Goal: Task Accomplishment & Management: Manage account settings

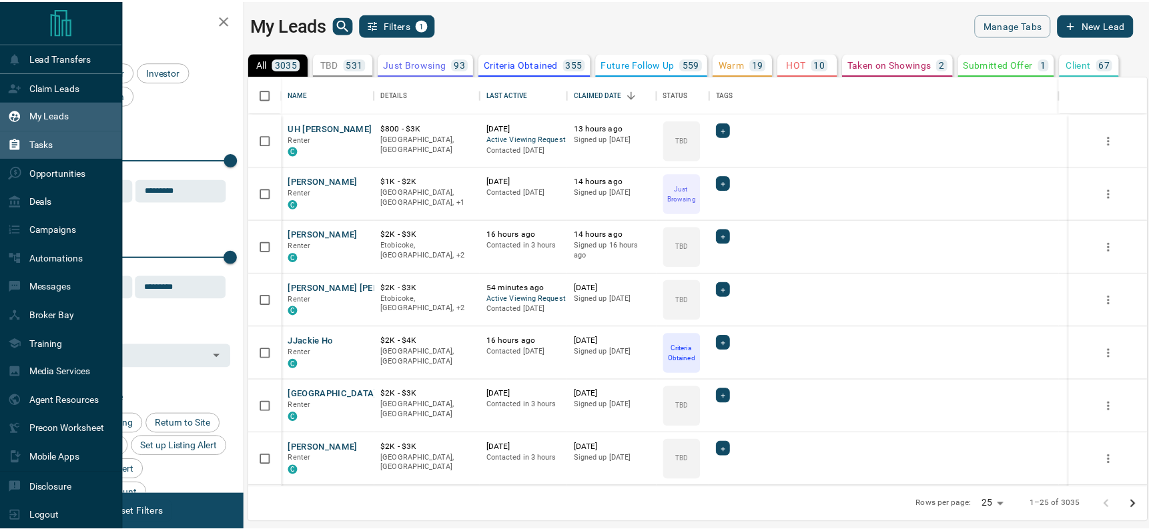
scroll to position [402, 897]
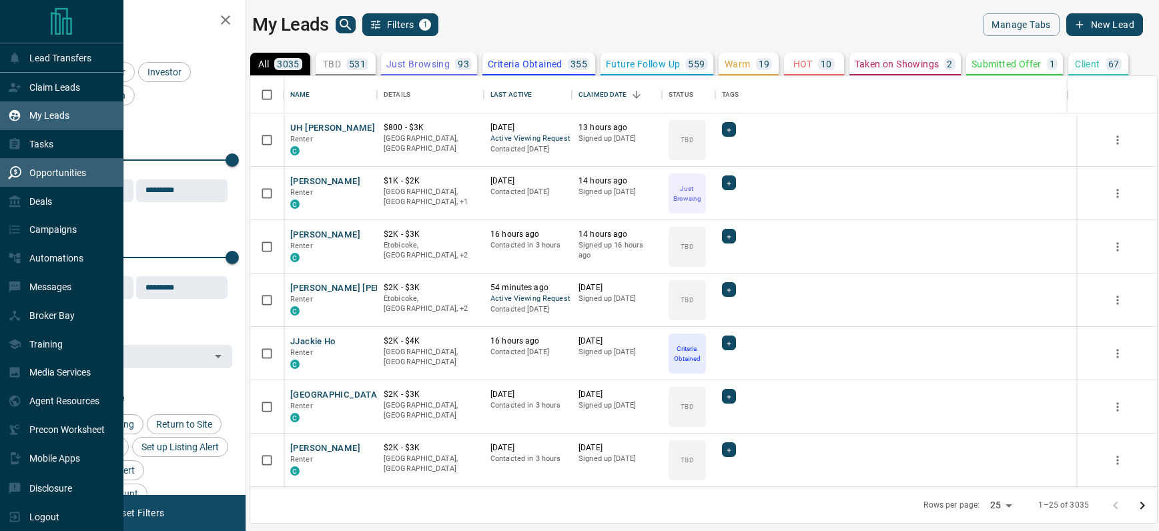
click at [35, 170] on p "Opportunities" at bounding box center [57, 172] width 57 height 11
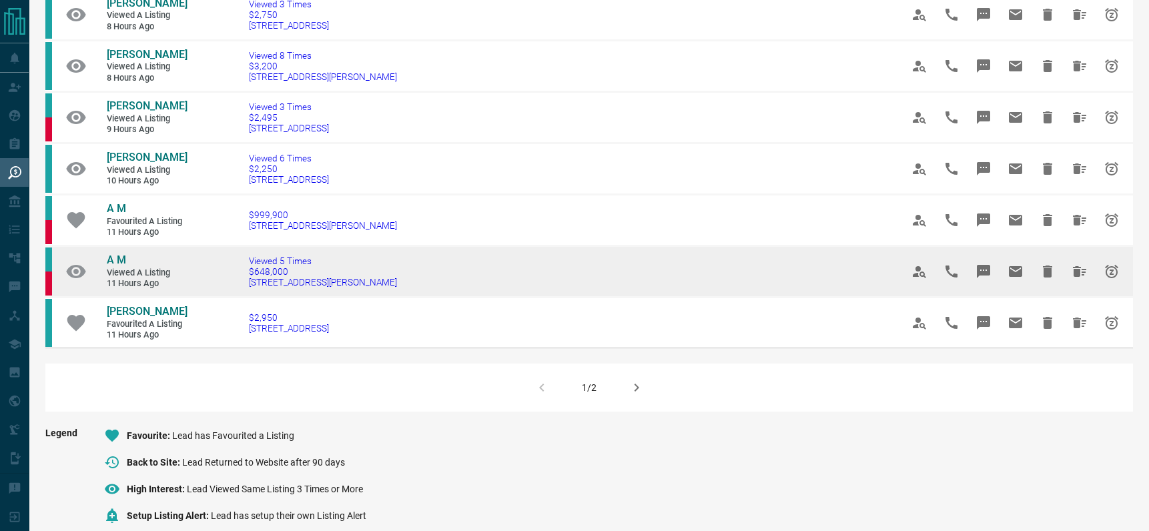
scroll to position [825, 0]
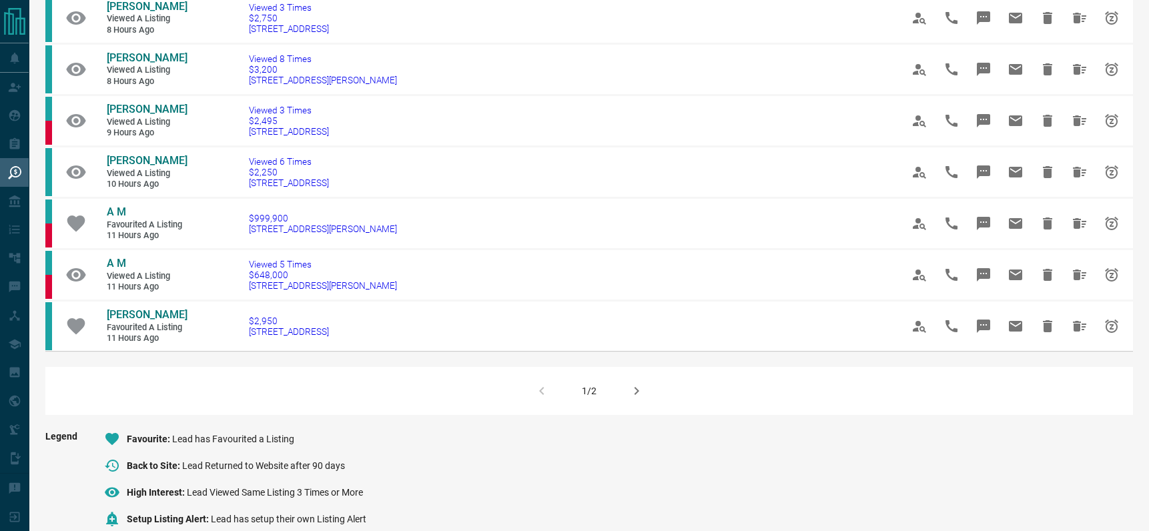
click at [638, 399] on icon "button" at bounding box center [636, 391] width 16 height 16
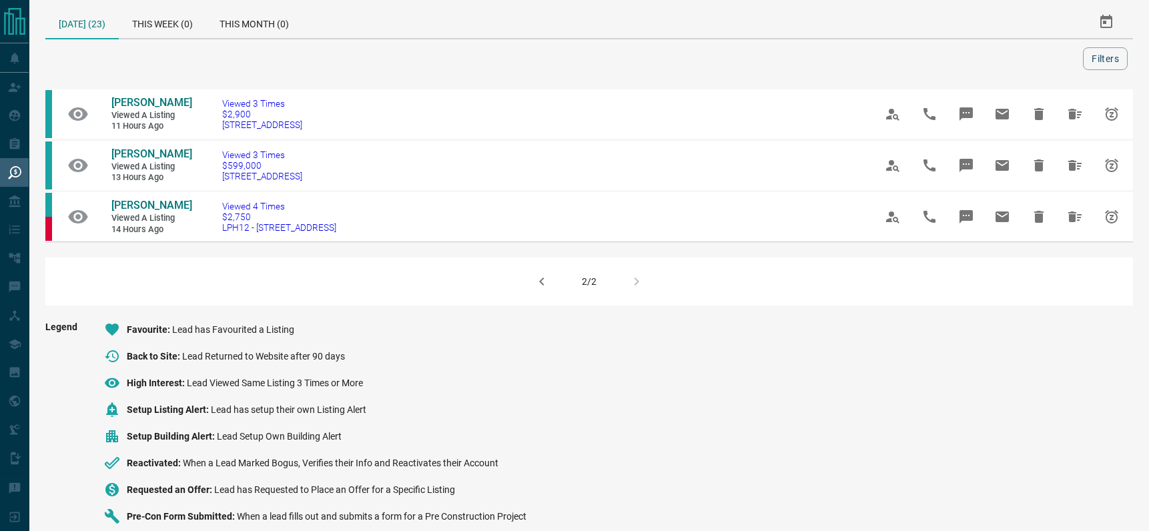
scroll to position [0, 0]
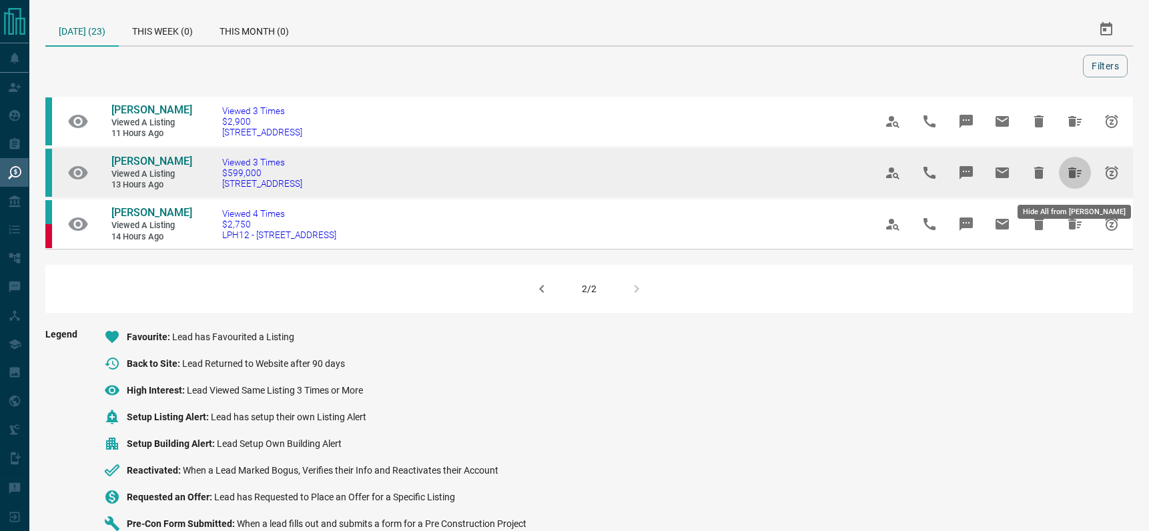
click at [1071, 178] on icon "Hide All from ANTHONY HUNOS" at bounding box center [1074, 172] width 13 height 11
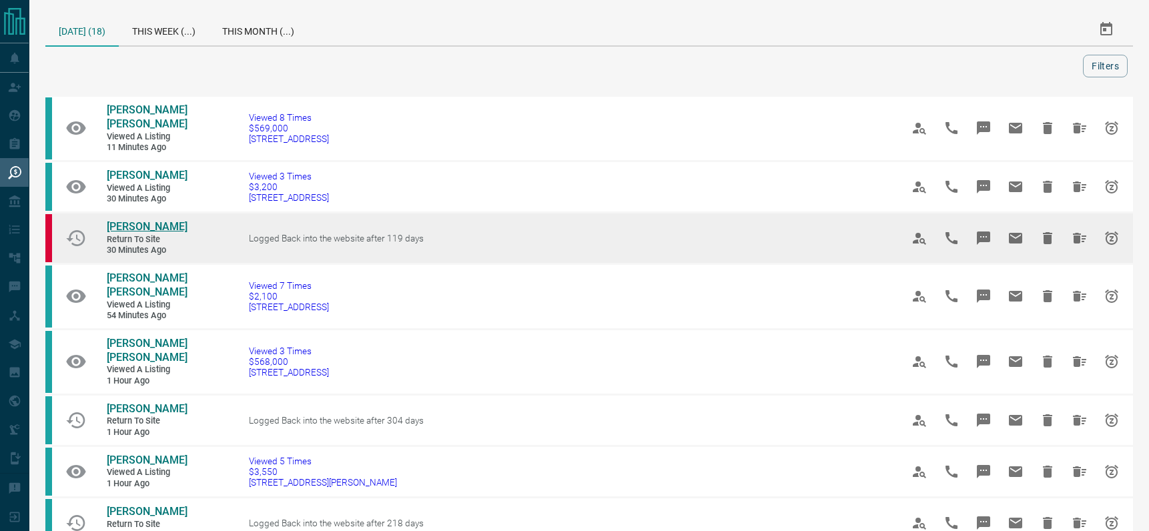
click at [112, 220] on span "[PERSON_NAME]" at bounding box center [147, 226] width 81 height 13
click at [1077, 230] on icon "Hide All from Sam Moste" at bounding box center [1079, 238] width 16 height 16
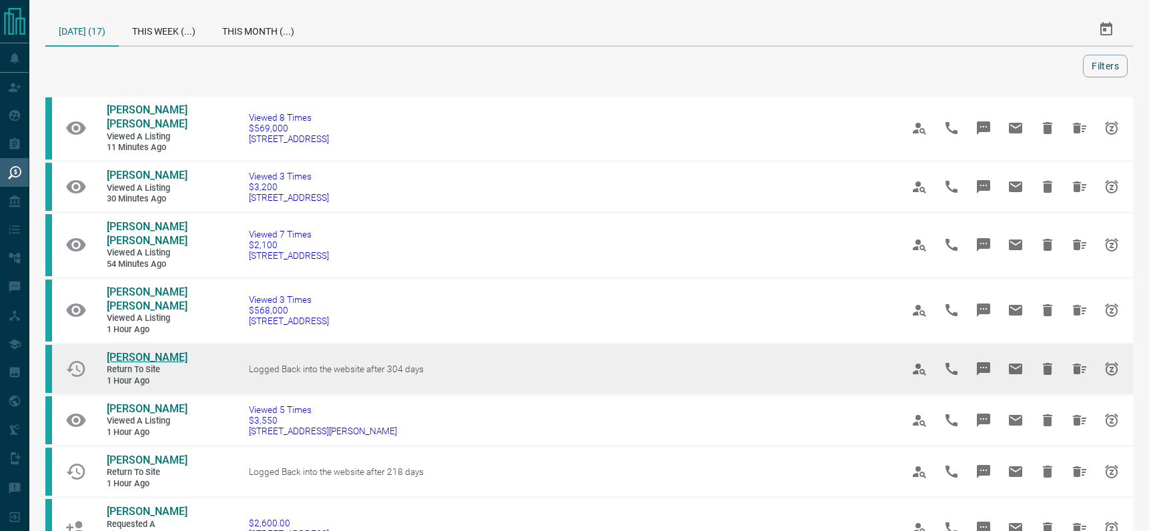
click at [125, 351] on span "[PERSON_NAME]" at bounding box center [147, 357] width 81 height 13
click at [1073, 364] on icon "Hide All from Ethan W" at bounding box center [1079, 369] width 13 height 11
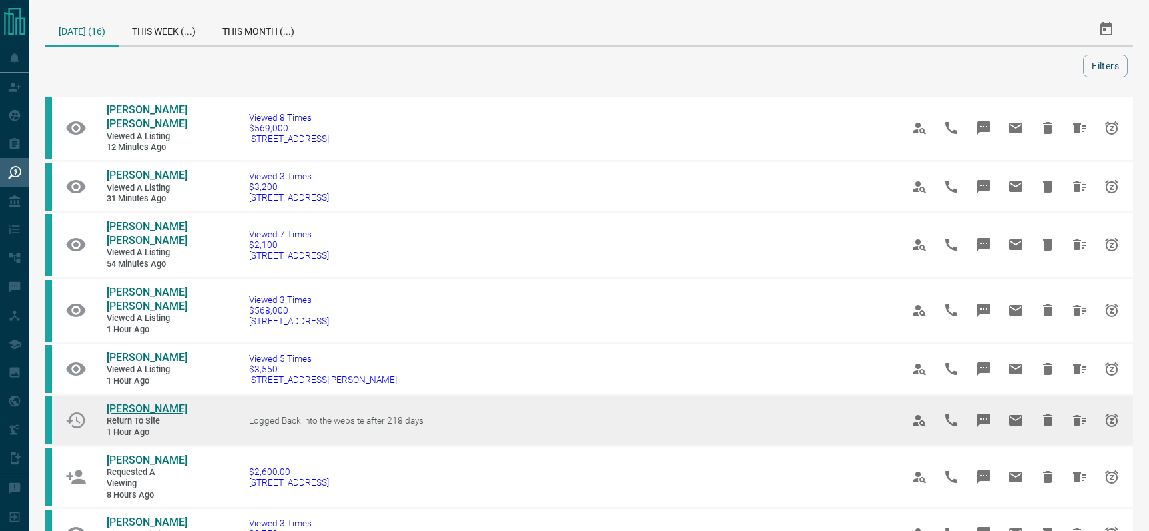
click at [123, 402] on span "[PERSON_NAME]" at bounding box center [147, 408] width 81 height 13
click at [1075, 412] on icon "Hide All from Ayumi Rivera" at bounding box center [1079, 420] width 16 height 16
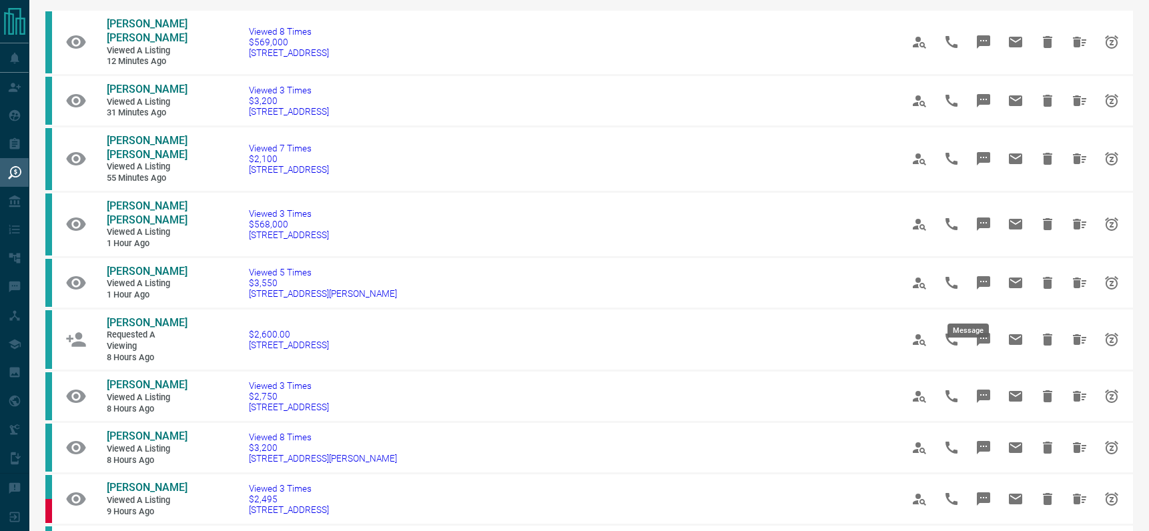
scroll to position [91, 0]
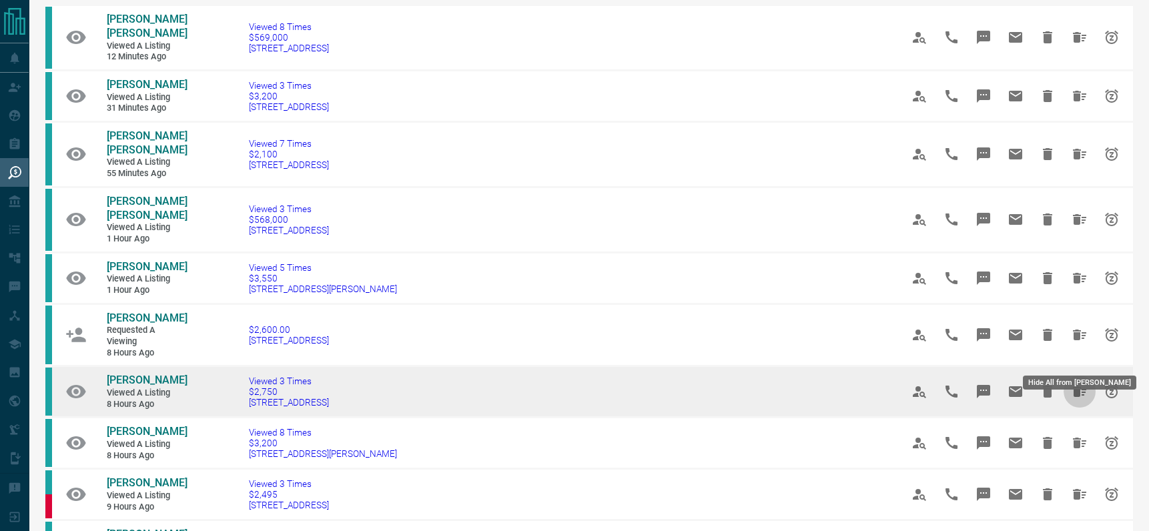
click at [1073, 386] on icon "Hide All from Naffy Ordinario" at bounding box center [1079, 391] width 13 height 11
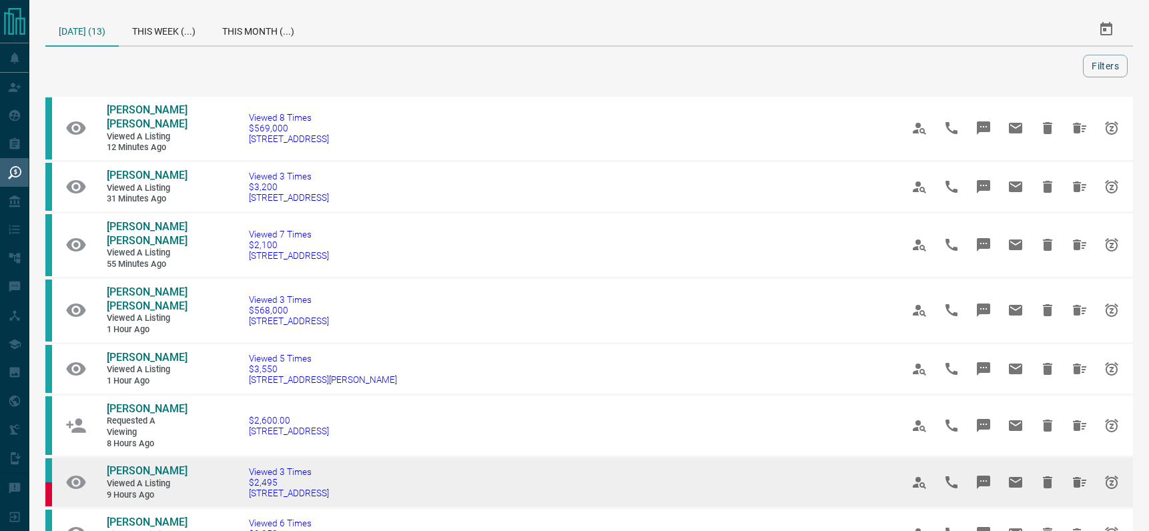
scroll to position [249, 0]
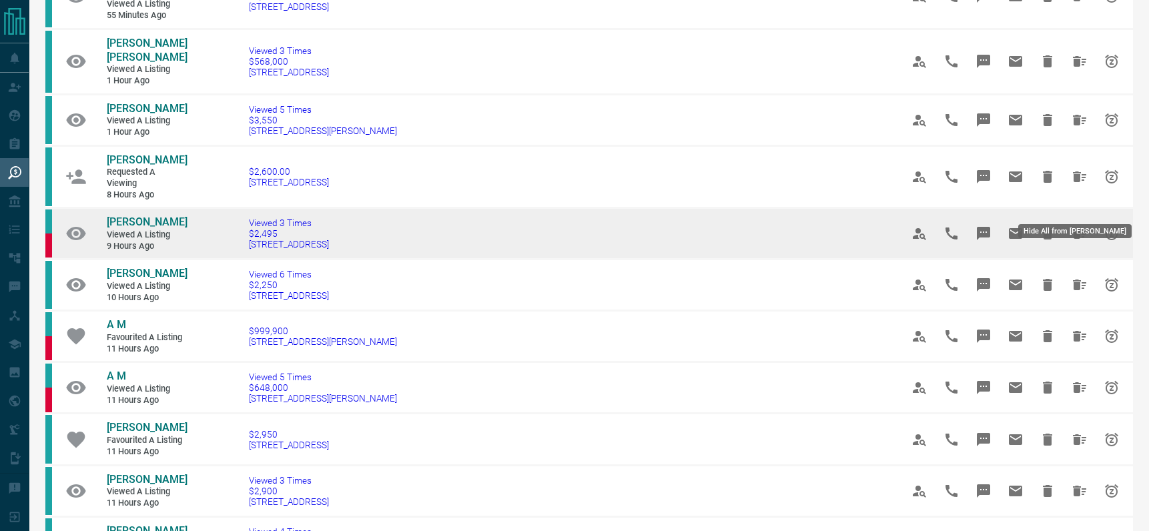
click at [1076, 225] on icon "Hide All from Alanna Bonaparte" at bounding box center [1079, 233] width 16 height 16
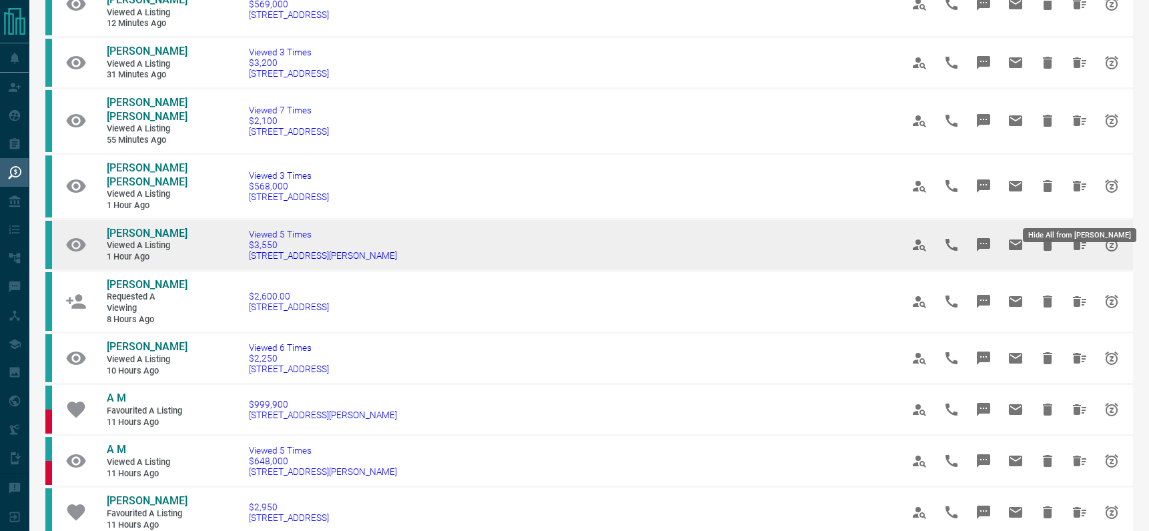
scroll to position [126, 0]
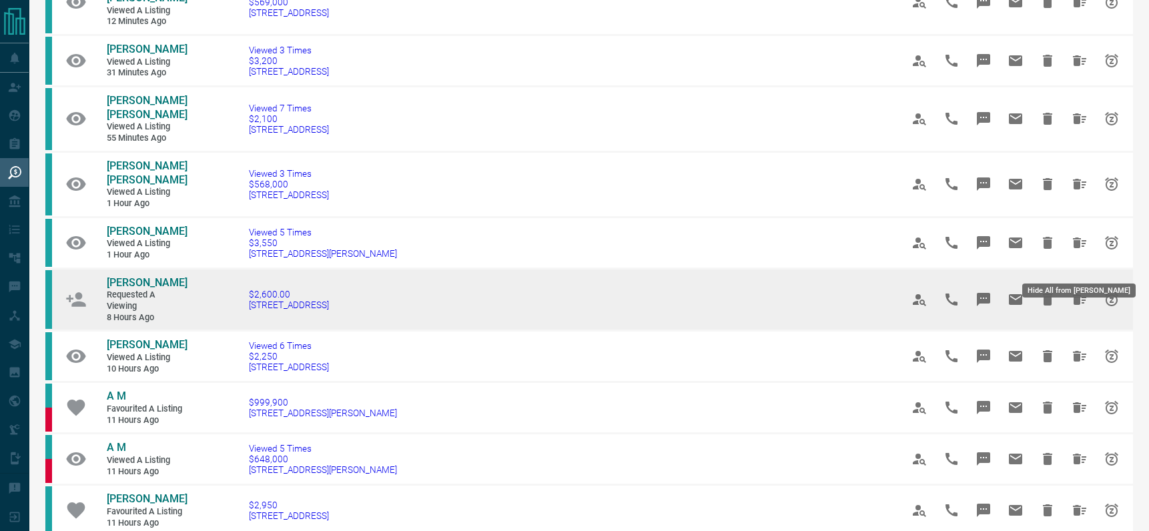
click at [1073, 292] on icon "Hide All from Melisa Guzman" at bounding box center [1079, 300] width 16 height 16
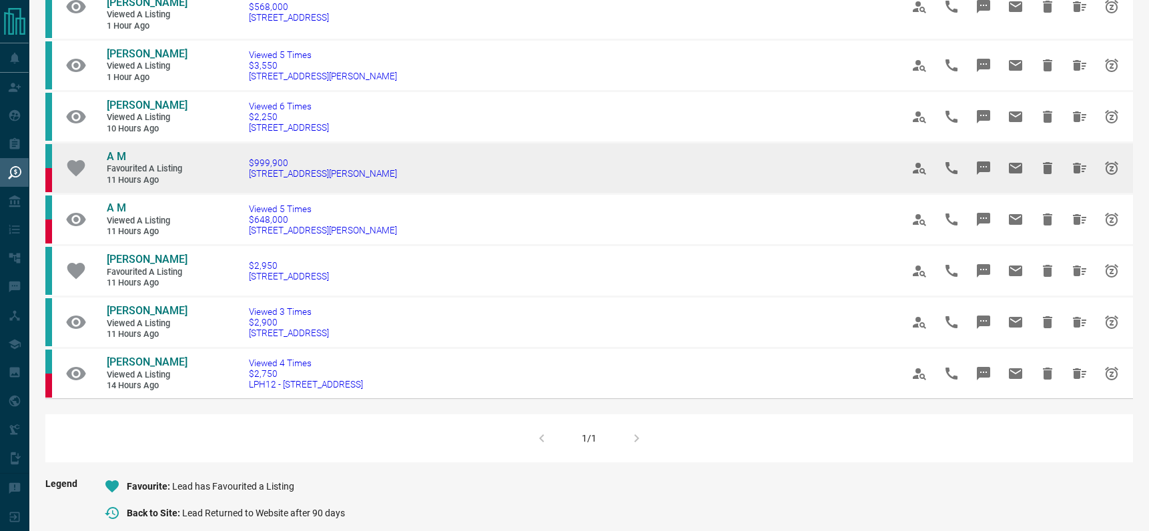
scroll to position [268, 0]
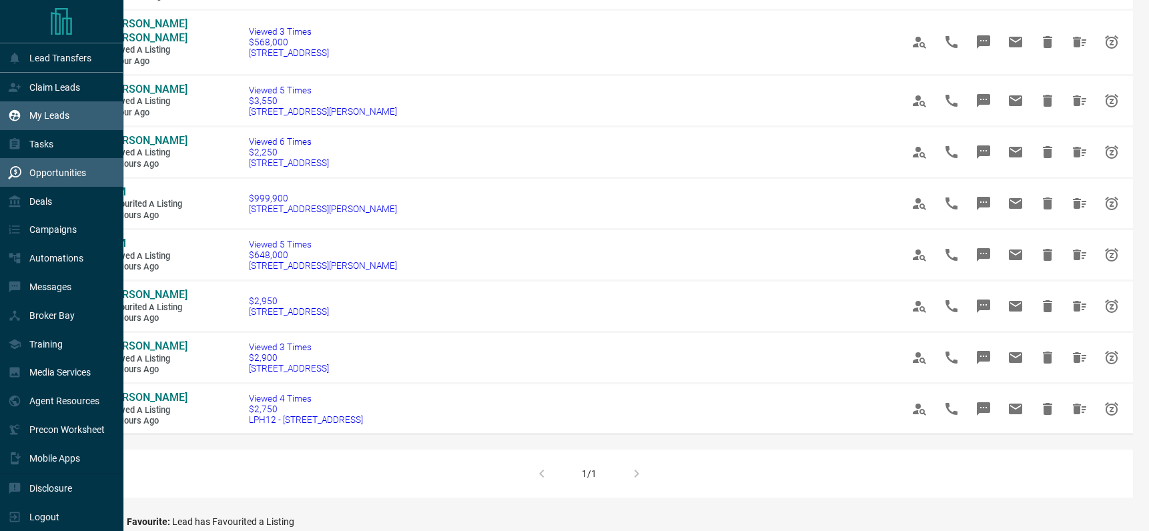
click at [53, 118] on p "My Leads" at bounding box center [49, 115] width 40 height 11
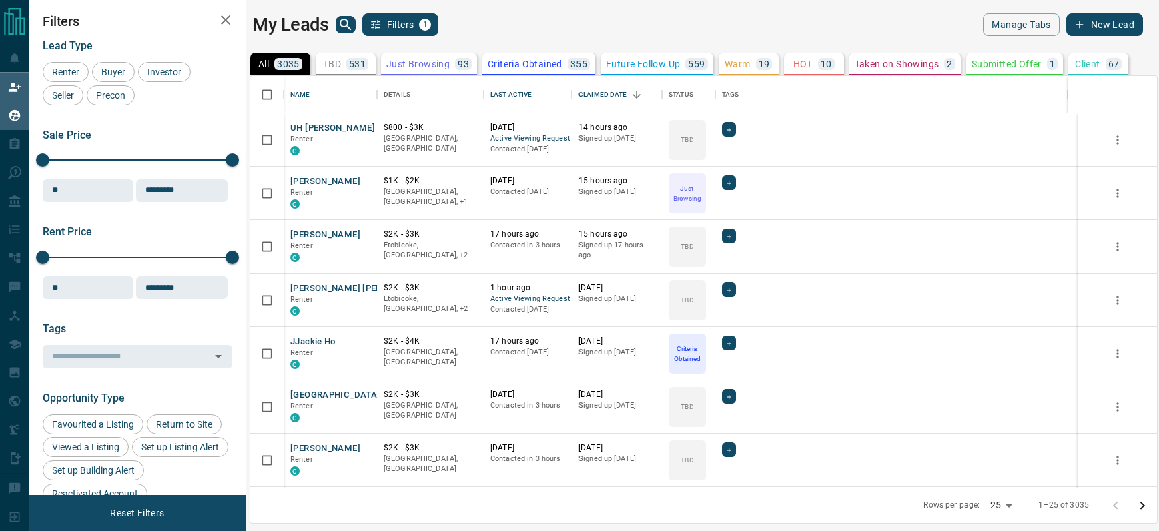
scroll to position [402, 897]
click at [316, 183] on button "[PERSON_NAME]" at bounding box center [325, 181] width 70 height 13
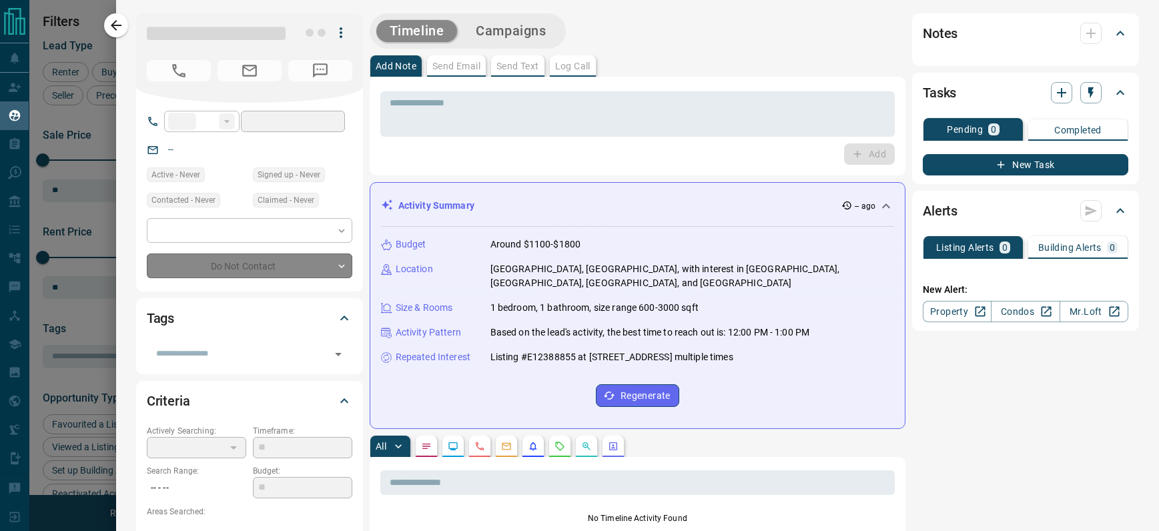
type input "**"
type input "**********"
type input "*"
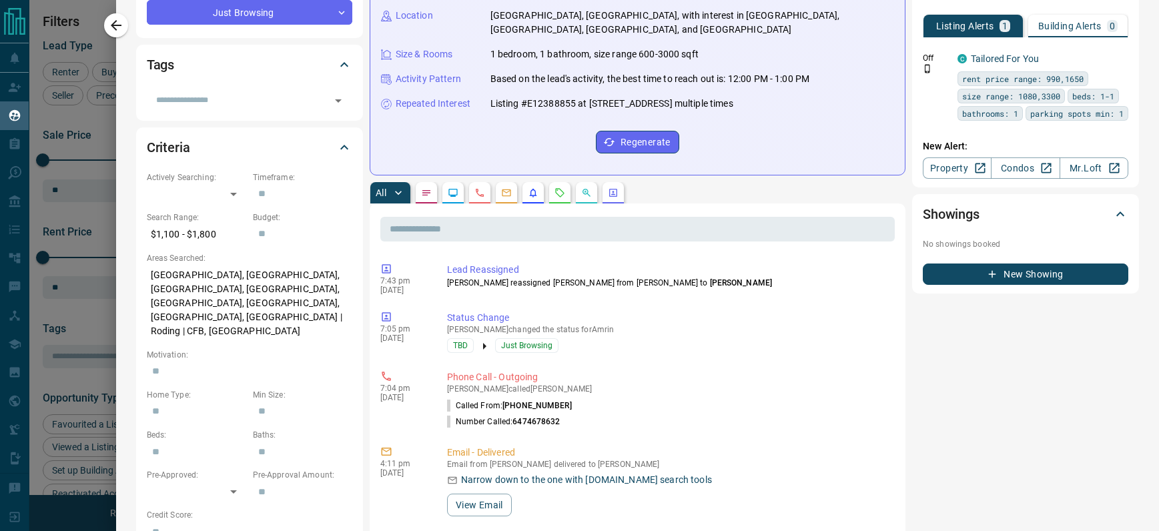
scroll to position [0, 0]
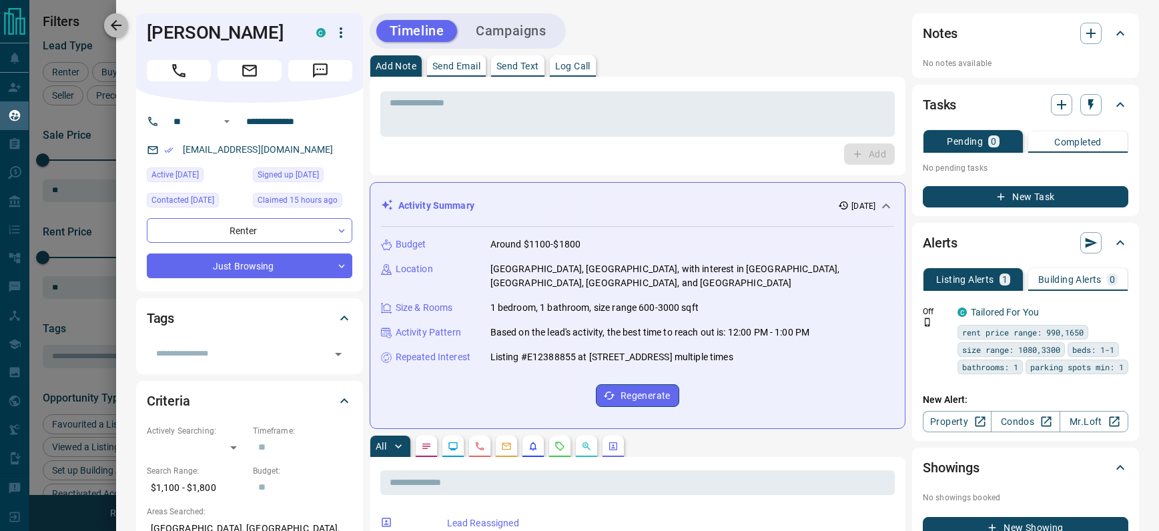
click at [109, 25] on icon "button" at bounding box center [116, 25] width 16 height 16
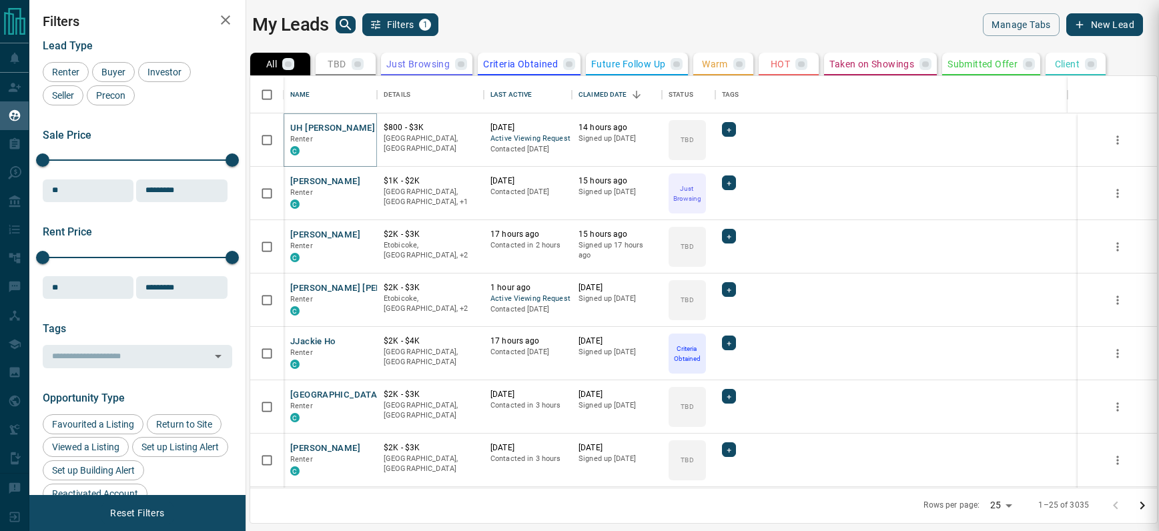
click at [311, 127] on button "UH [PERSON_NAME]" at bounding box center [332, 128] width 85 height 13
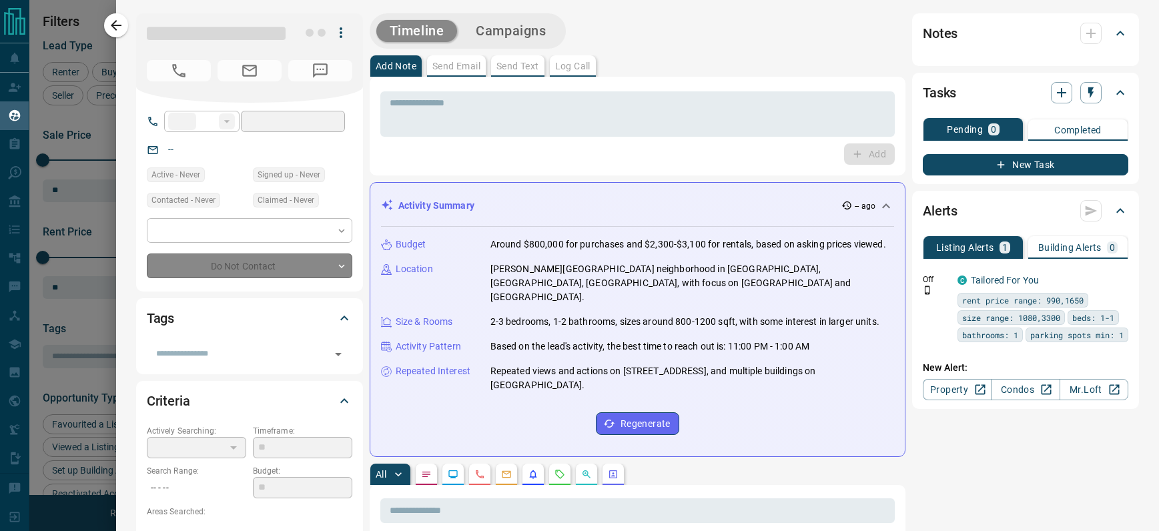
type input "**"
type input "**********"
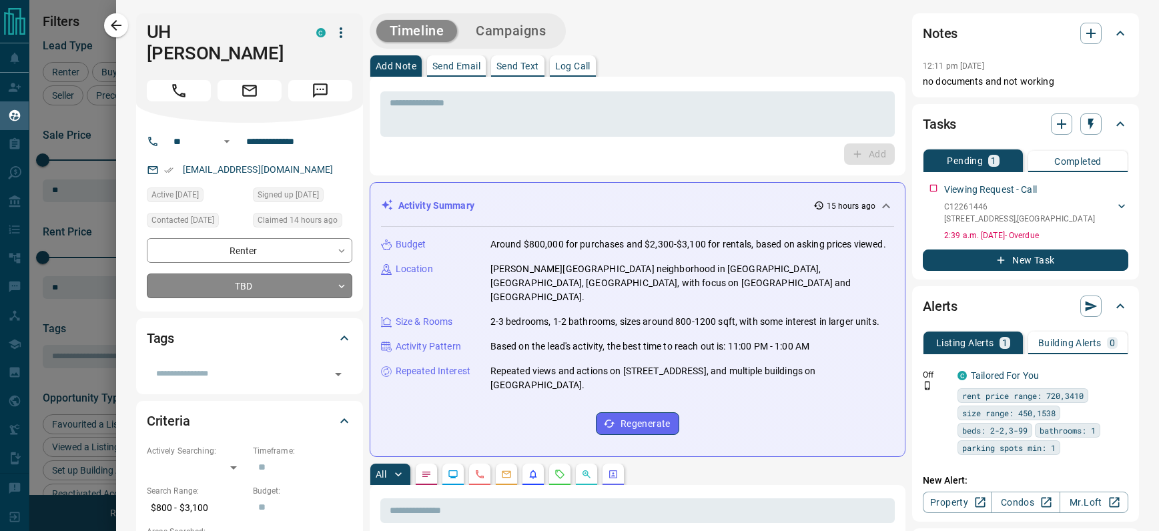
click at [227, 262] on body "Lead Transfers Claim Leads My Leads Tasks Opportunities Deals Campaigns Automat…" at bounding box center [579, 257] width 1159 height 514
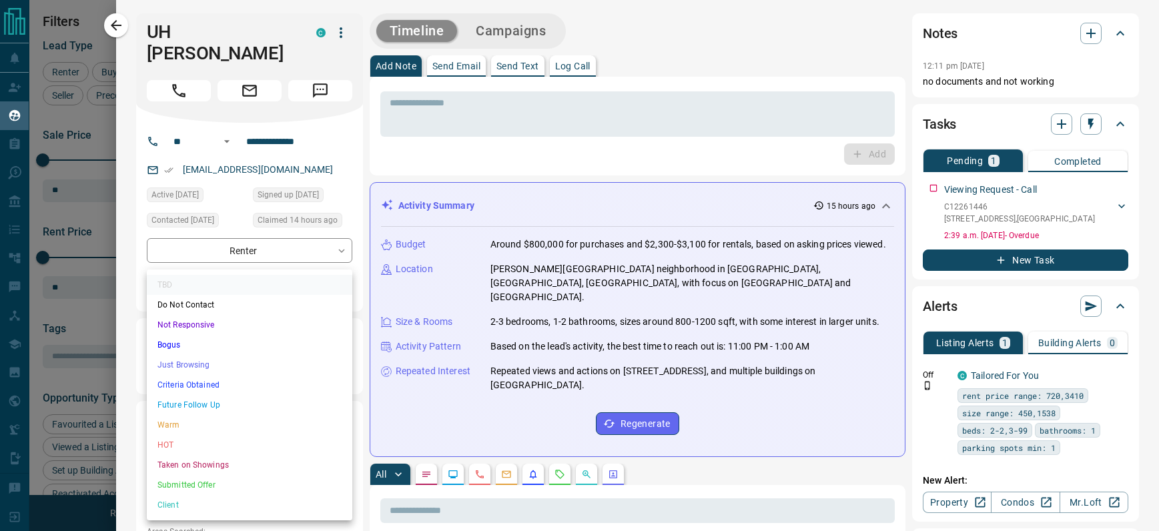
click at [187, 328] on li "Not Responsive" at bounding box center [249, 325] width 205 height 20
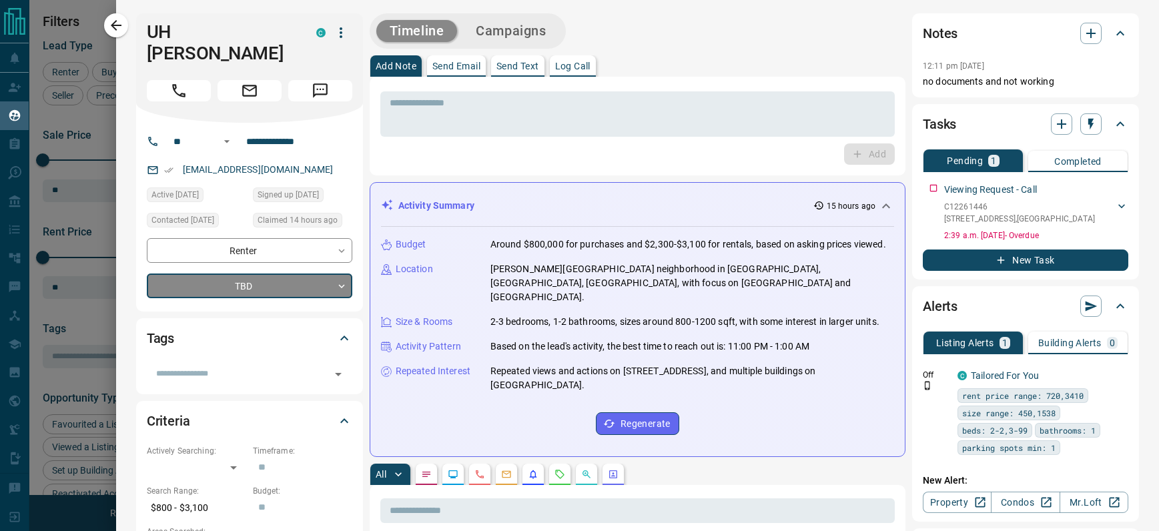
type input "*"
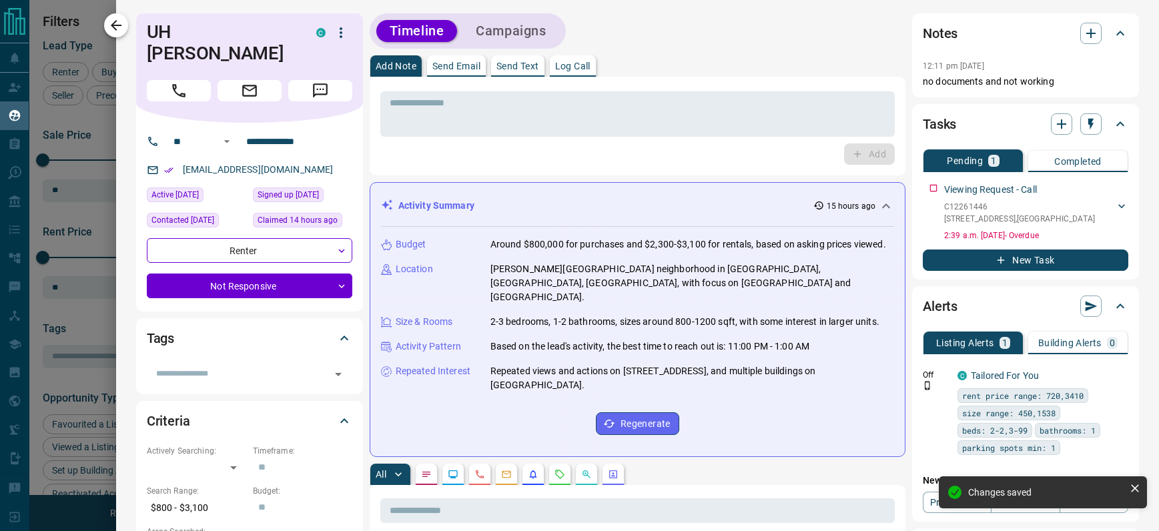
click at [108, 24] on icon "button" at bounding box center [116, 25] width 16 height 16
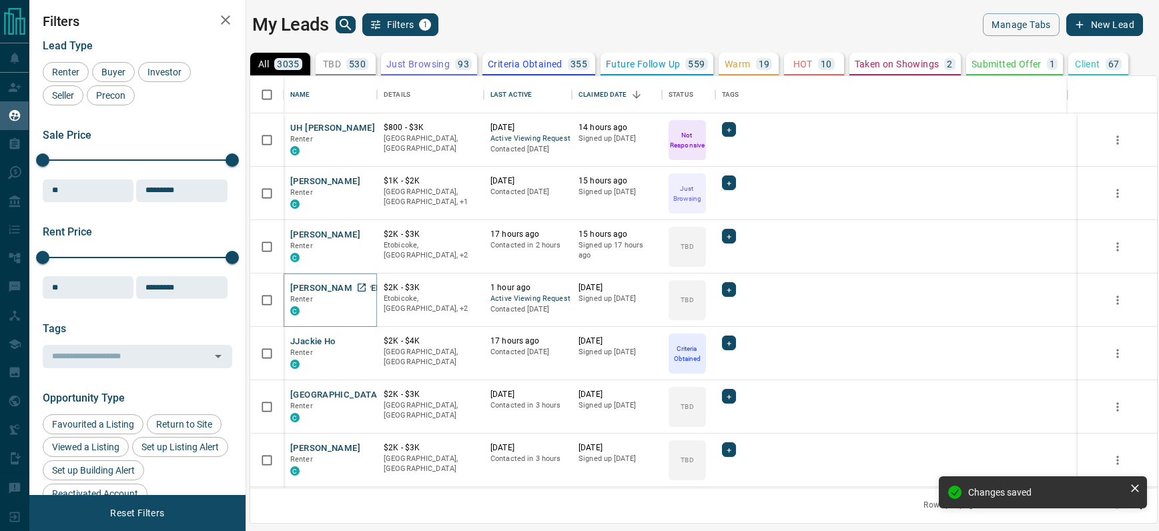
click at [306, 286] on button "[PERSON_NAME] [PERSON_NAME]" at bounding box center [361, 288] width 142 height 13
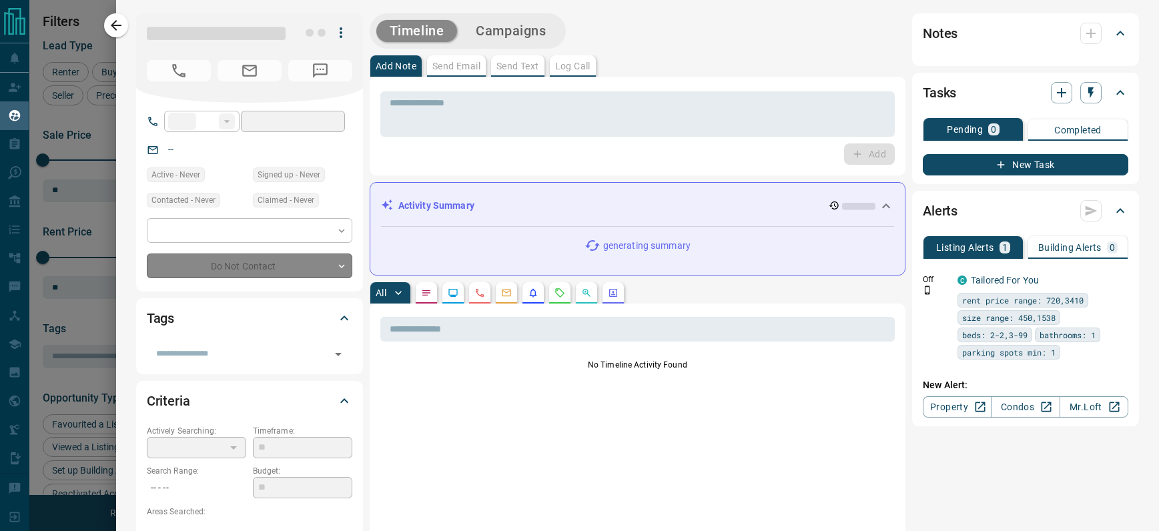
type input "**"
type input "**********"
type input "**"
type input "*"
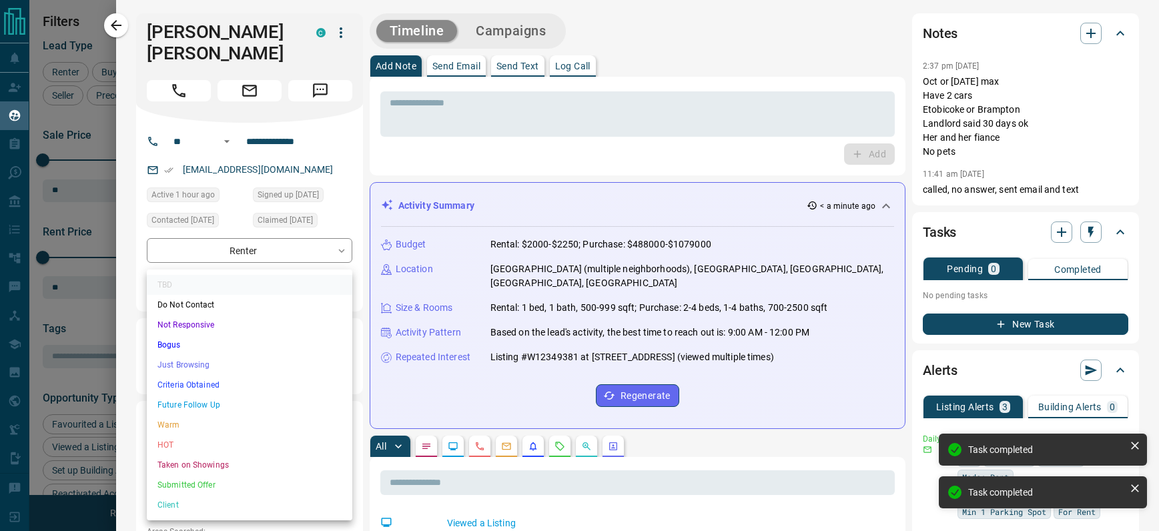
click at [207, 262] on body "Lead Transfers Claim Leads My Leads Tasks Opportunities Deals Campaigns Automat…" at bounding box center [579, 257] width 1159 height 514
click at [191, 388] on li "Criteria Obtained" at bounding box center [249, 385] width 205 height 20
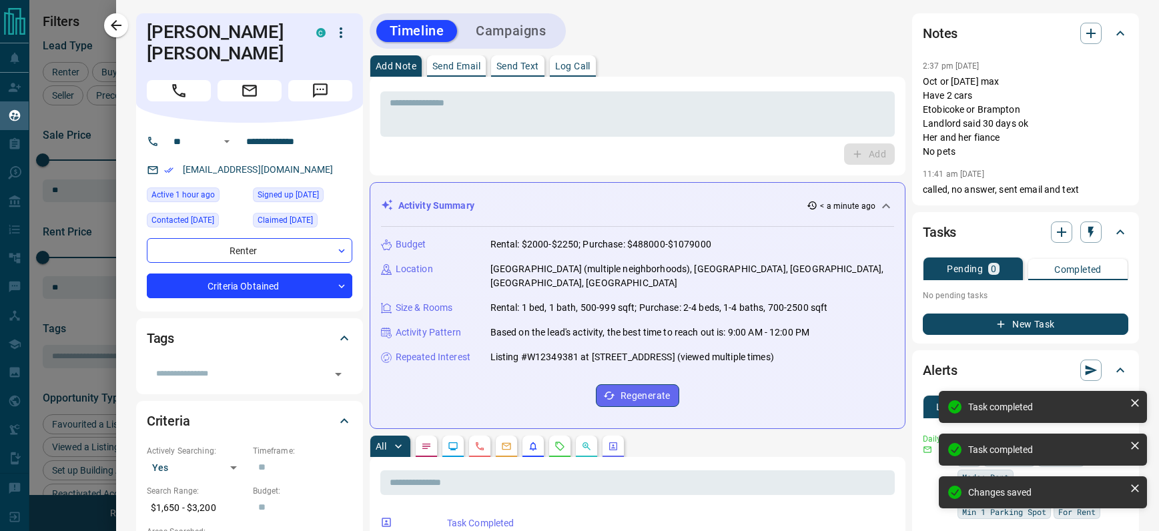
type input "*"
